Goal: Transaction & Acquisition: Register for event/course

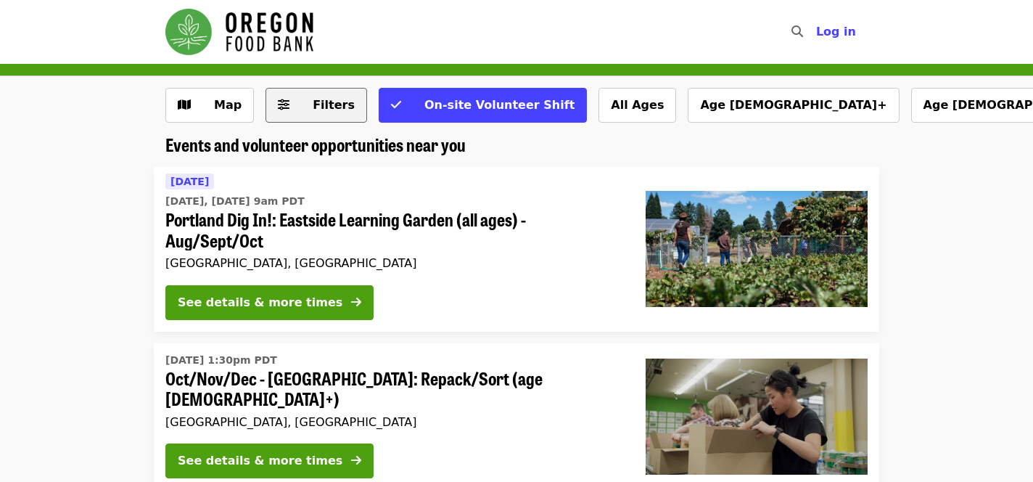
click at [314, 104] on span "Filters" at bounding box center [334, 105] width 42 height 14
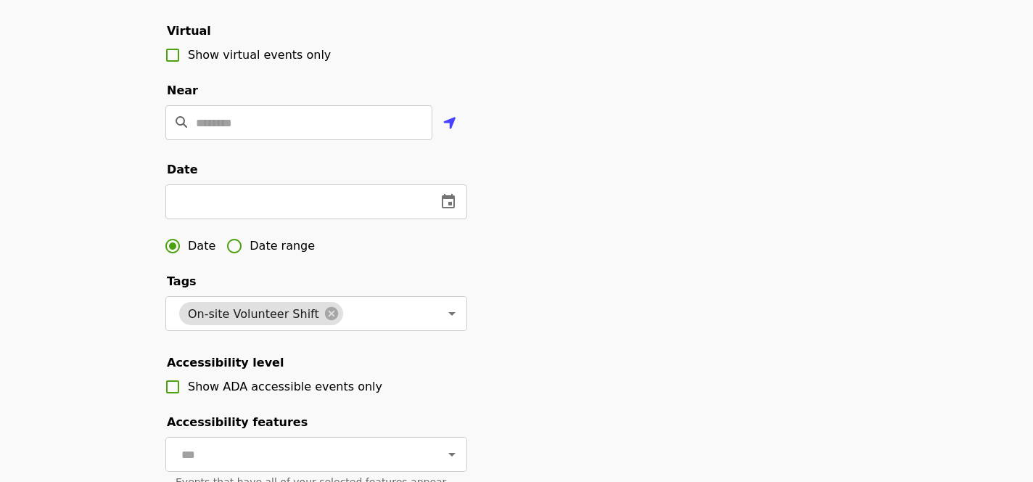
scroll to position [309, 0]
click at [275, 123] on input "Location" at bounding box center [314, 121] width 237 height 35
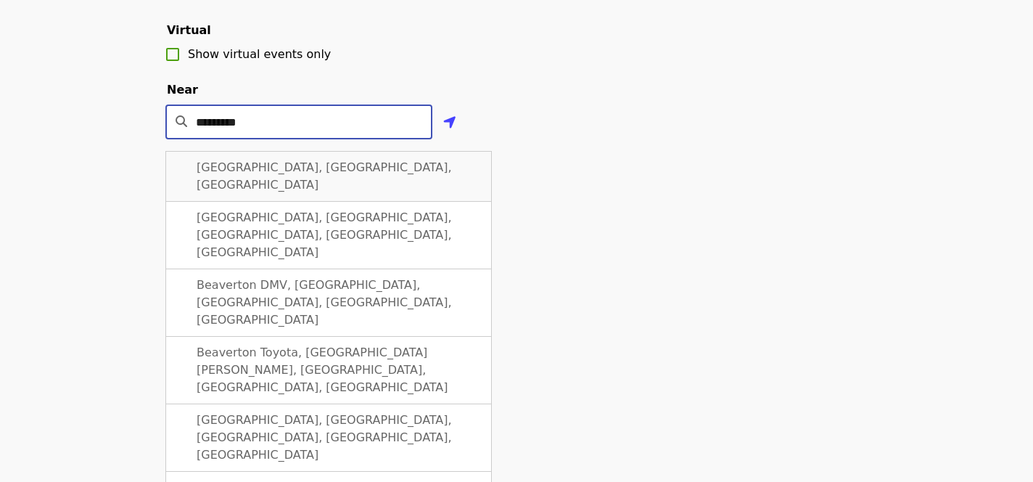
click at [298, 159] on div "Beaverton, OR, USA" at bounding box center [328, 176] width 326 height 51
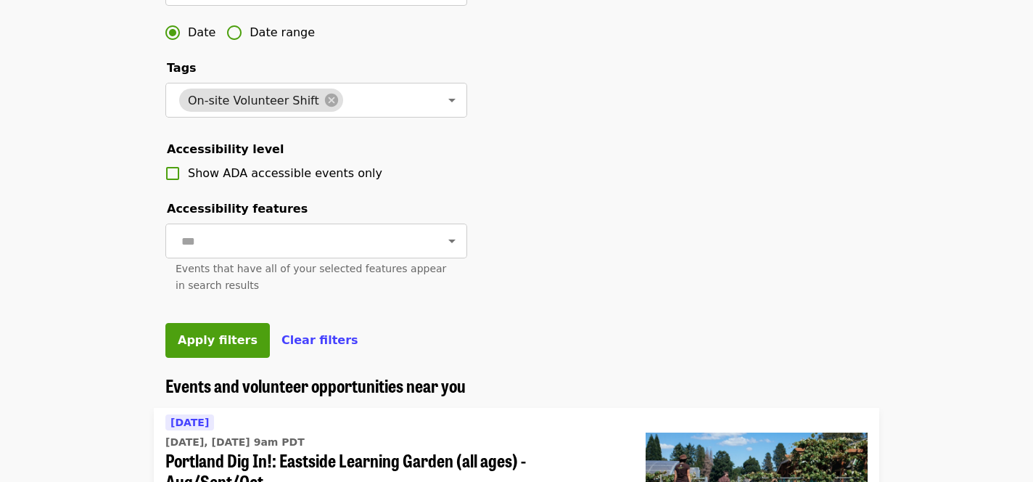
scroll to position [596, 0]
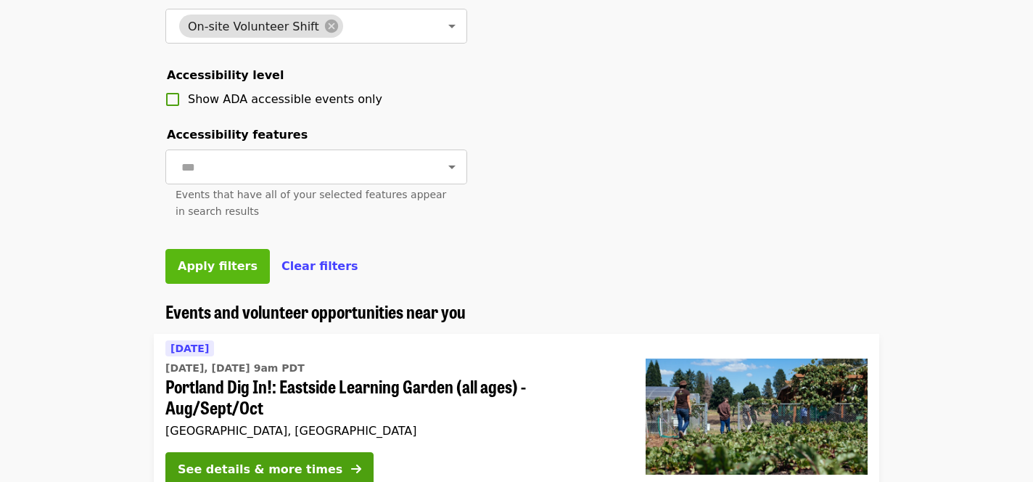
type input "**********"
click at [237, 263] on span "Apply filters" at bounding box center [218, 266] width 80 height 14
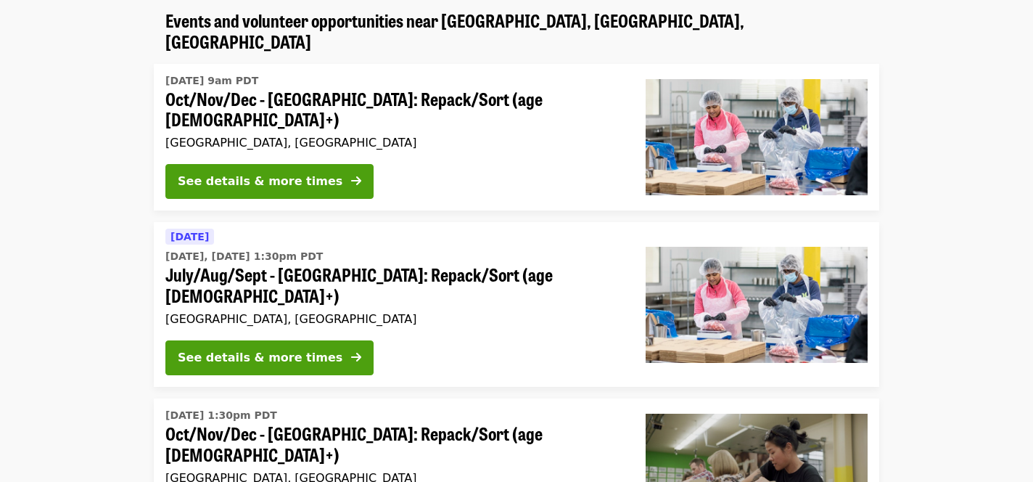
scroll to position [123, 0]
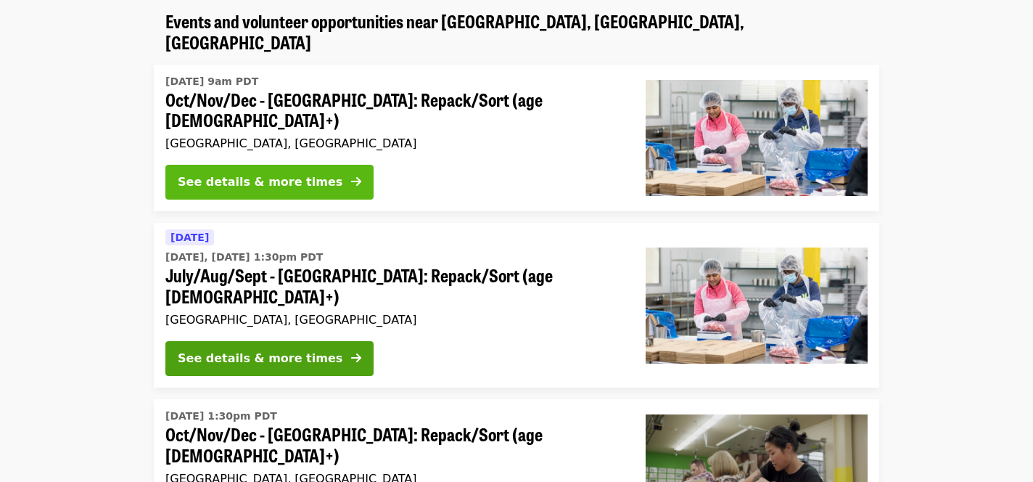
click at [287, 173] on div "See details & more times" at bounding box center [260, 181] width 165 height 17
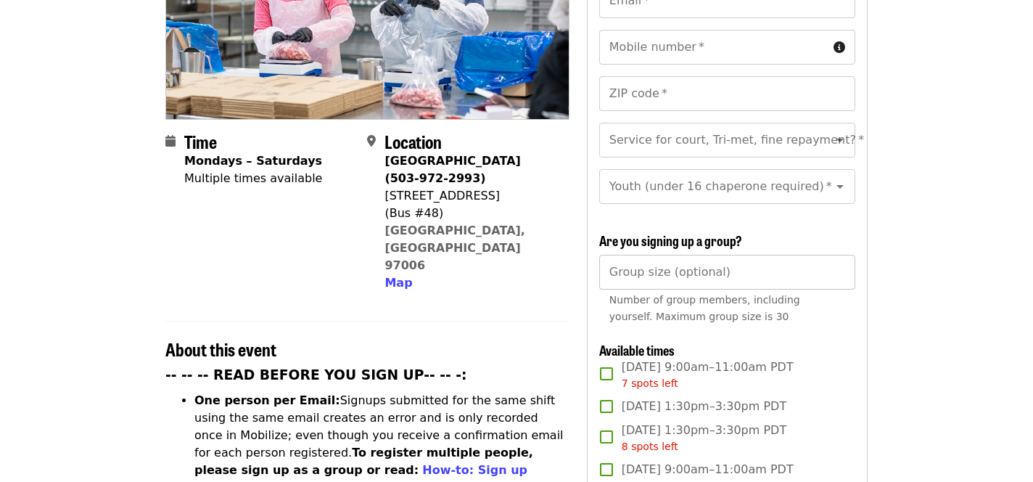
scroll to position [398, 0]
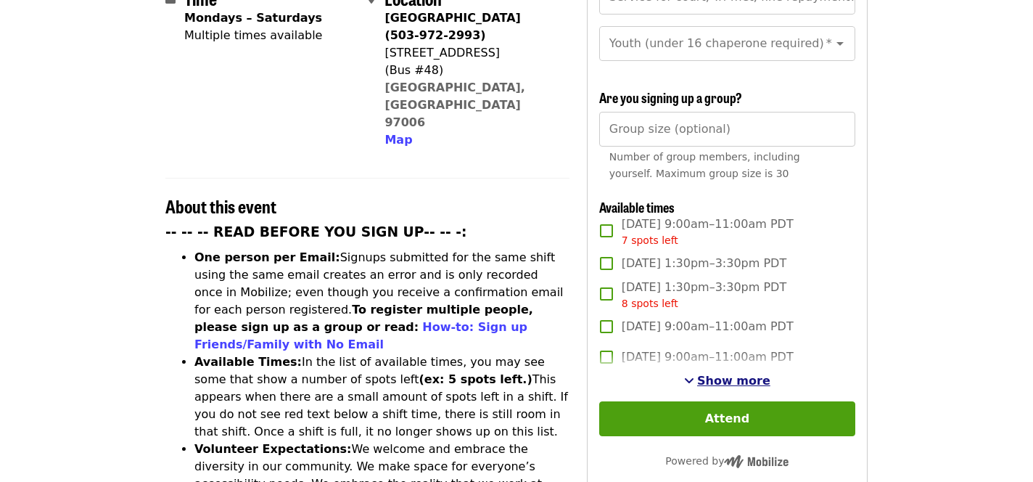
click at [694, 374] on span "See more timeslots" at bounding box center [689, 380] width 10 height 12
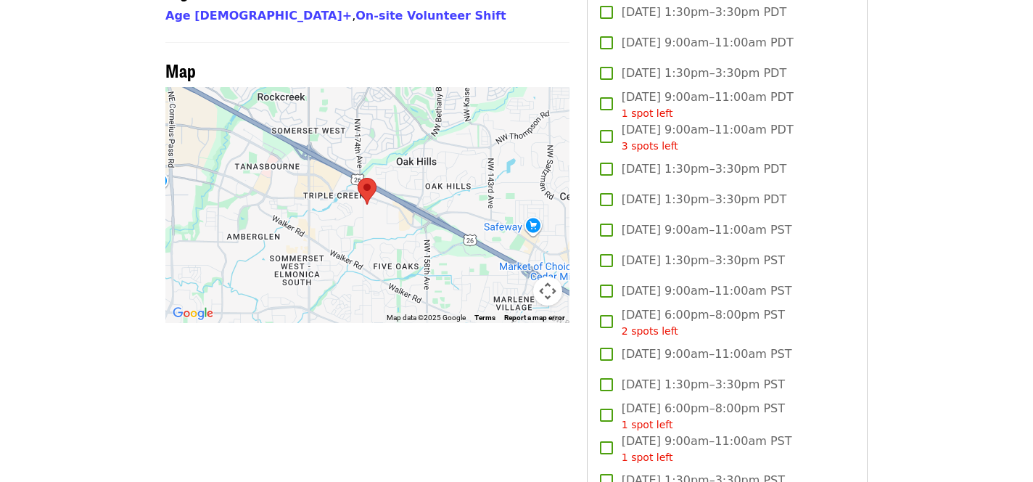
scroll to position [1330, 0]
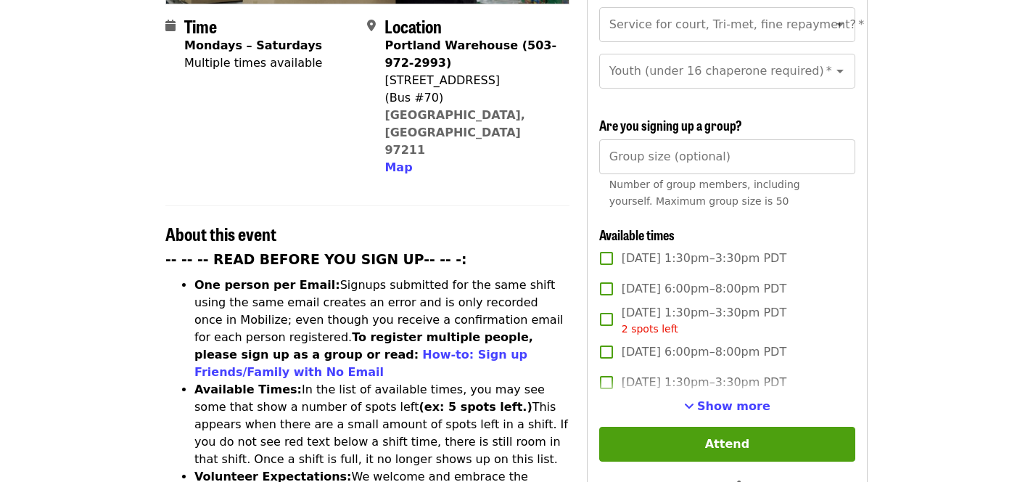
scroll to position [385, 0]
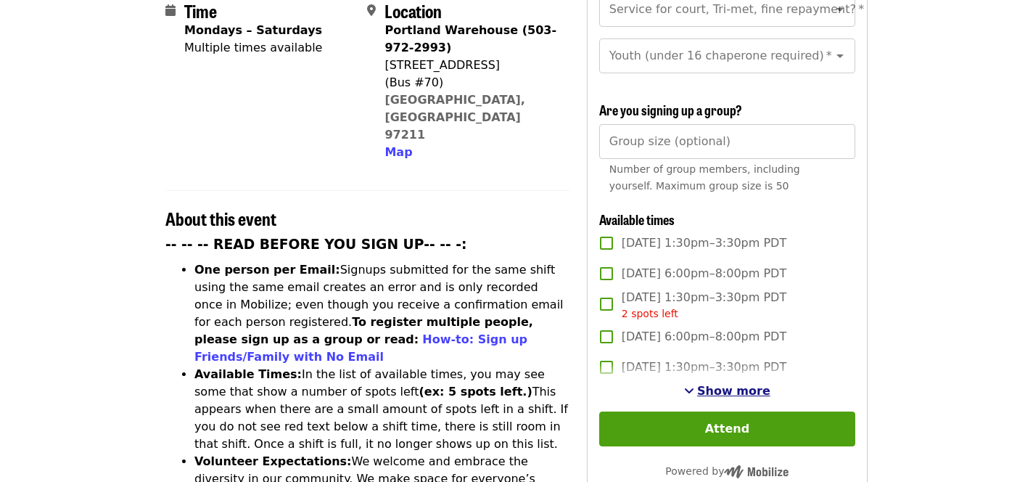
click at [718, 384] on span "Show more" at bounding box center [733, 391] width 73 height 14
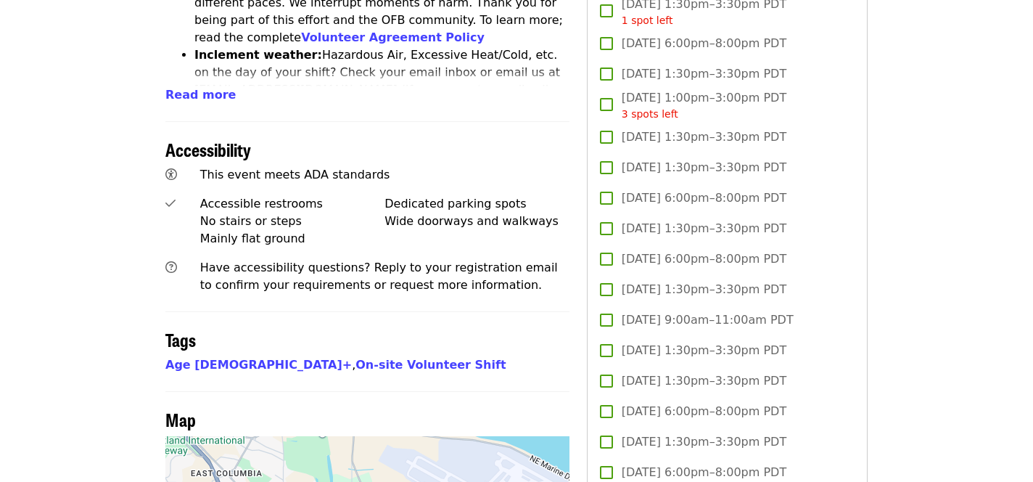
scroll to position [903, 0]
